Goal: Navigation & Orientation: Find specific page/section

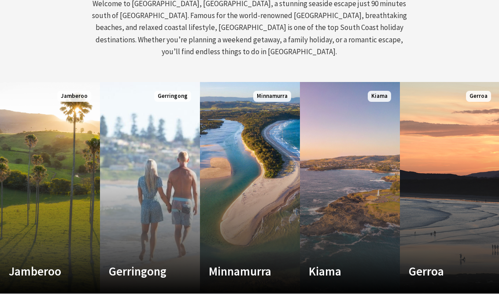
scroll to position [418, 0]
click at [276, 194] on link "Custom Image Used Minnamurra Where time and tide combine Read More Minnamurra" at bounding box center [250, 187] width 100 height 211
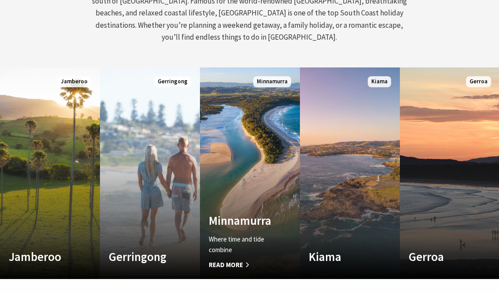
scroll to position [433, 0]
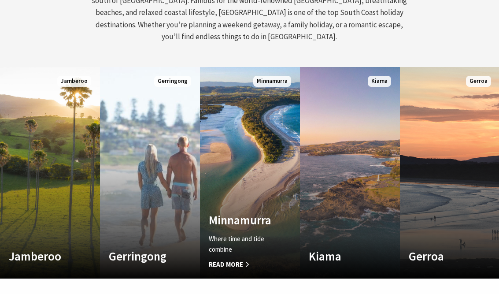
click at [342, 249] on div "Kiama Where the sea makes a noise Read More" at bounding box center [342, 259] width 85 height 21
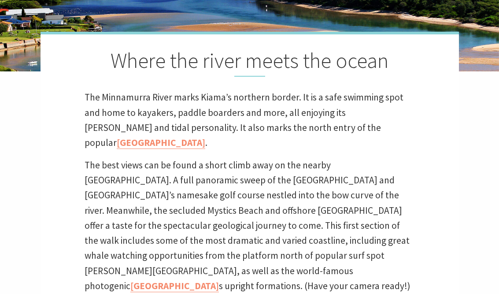
scroll to position [178, 0]
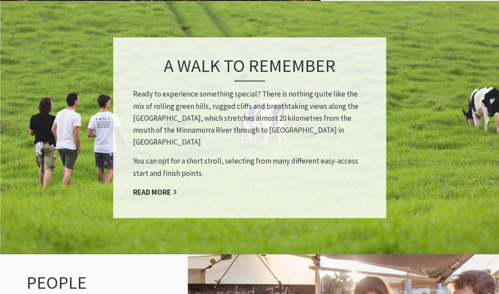
scroll to position [865, 0]
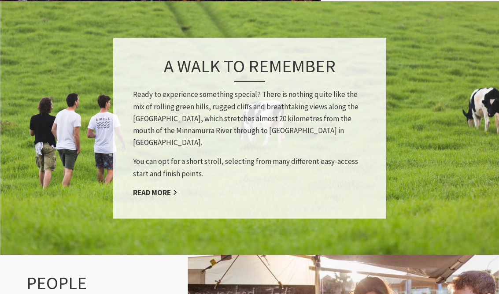
click at [160, 188] on link "Read More" at bounding box center [155, 193] width 44 height 10
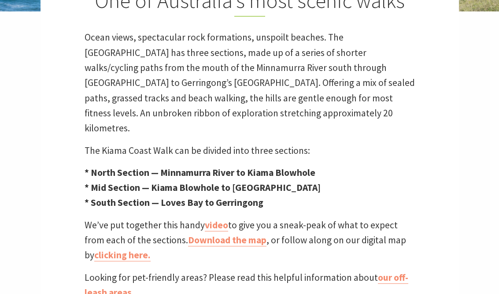
scroll to position [274, 0]
click at [234, 235] on link "Download the map" at bounding box center [227, 241] width 78 height 12
